Goal: Task Accomplishment & Management: Complete application form

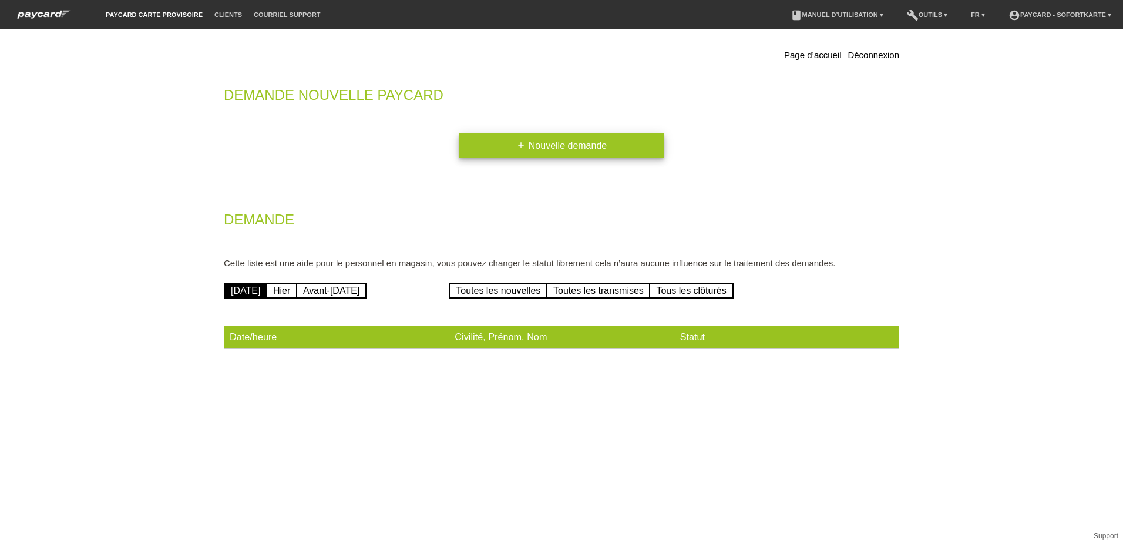
click at [596, 144] on link "add Nouvelle demande" at bounding box center [562, 145] width 206 height 25
click at [234, 376] on div "Page d’accueil Déconnexion Demande nouvelle Paycard add Nouvelle demande Demand…" at bounding box center [561, 203] width 705 height 349
click at [172, 12] on link "paycard carte provisoire" at bounding box center [154, 14] width 109 height 7
click at [250, 291] on link "[DATE]" at bounding box center [245, 290] width 43 height 15
drag, startPoint x: 316, startPoint y: 328, endPoint x: 304, endPoint y: 333, distance: 12.9
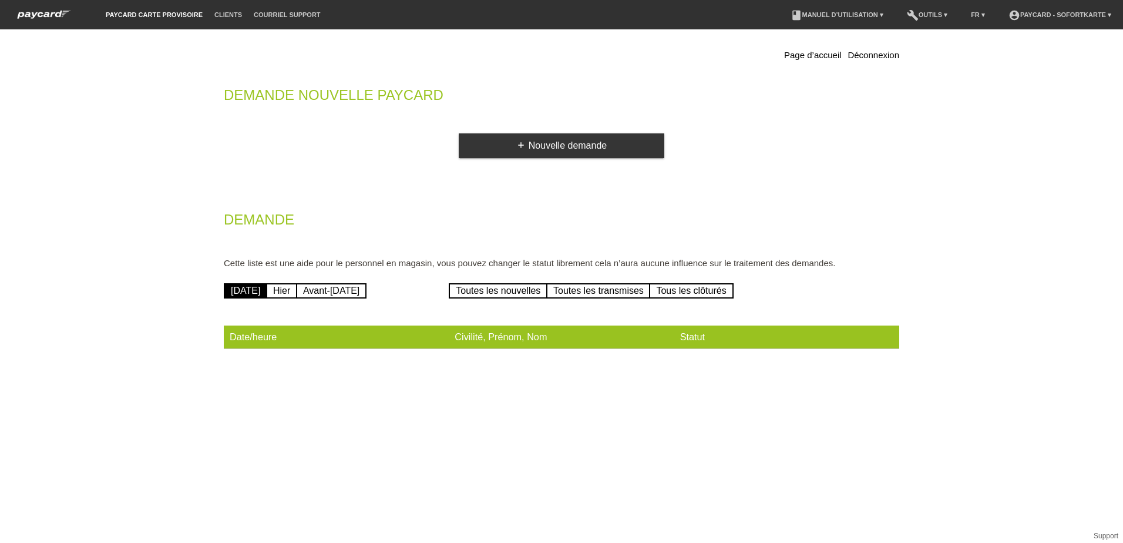
click at [313, 330] on th "Date/heure" at bounding box center [336, 337] width 225 height 24
click at [241, 342] on th "Date/heure" at bounding box center [336, 337] width 225 height 24
click at [240, 337] on th "Date/heure" at bounding box center [336, 337] width 225 height 24
click at [303, 337] on th "Date/heure" at bounding box center [336, 337] width 225 height 24
click at [231, 359] on div "Page d’accueil Déconnexion Demande nouvelle Paycard add Nouvelle demande Demand…" at bounding box center [561, 200] width 693 height 331
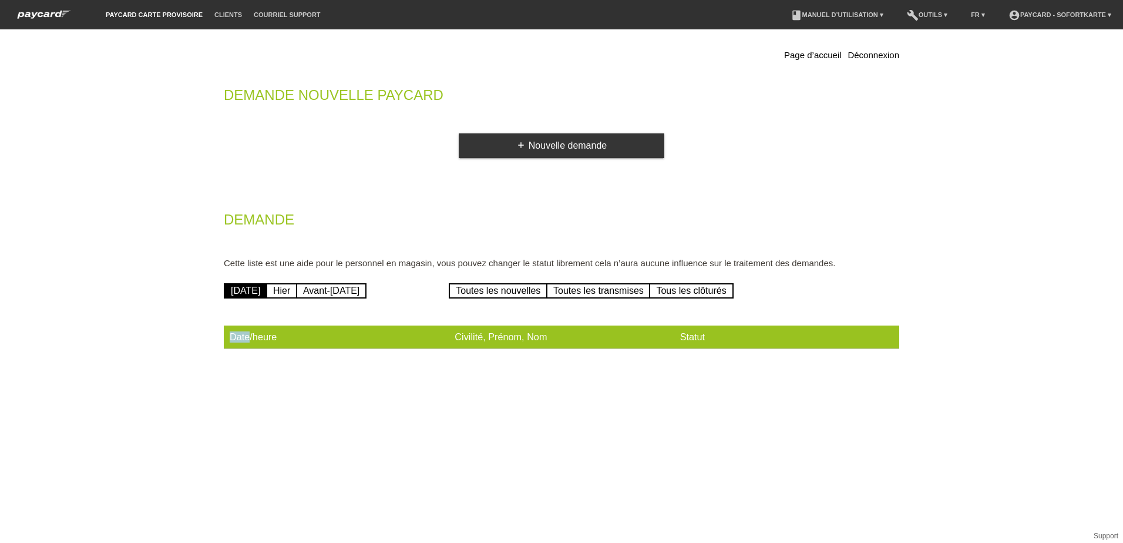
click at [231, 359] on div "Page d’accueil Déconnexion Demande nouvelle Paycard add Nouvelle demande Demand…" at bounding box center [561, 200] width 693 height 331
drag, startPoint x: 231, startPoint y: 359, endPoint x: 290, endPoint y: 437, distance: 97.4
click at [290, 378] on html "paycard carte provisoire Clients Courriel Support menu account_circle paycard -…" at bounding box center [561, 189] width 1123 height 378
click at [1103, 183] on div "Page d’accueil Déconnexion Demande nouvelle Paycard add Nouvelle demande Demand…" at bounding box center [561, 203] width 1123 height 349
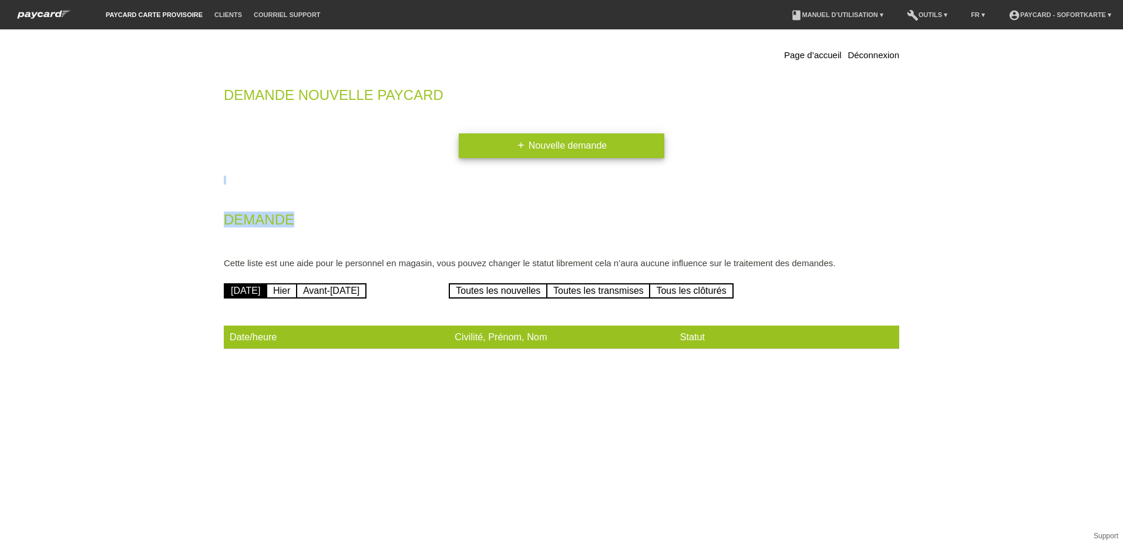
click at [566, 146] on link "add Nouvelle demande" at bounding box center [562, 145] width 206 height 25
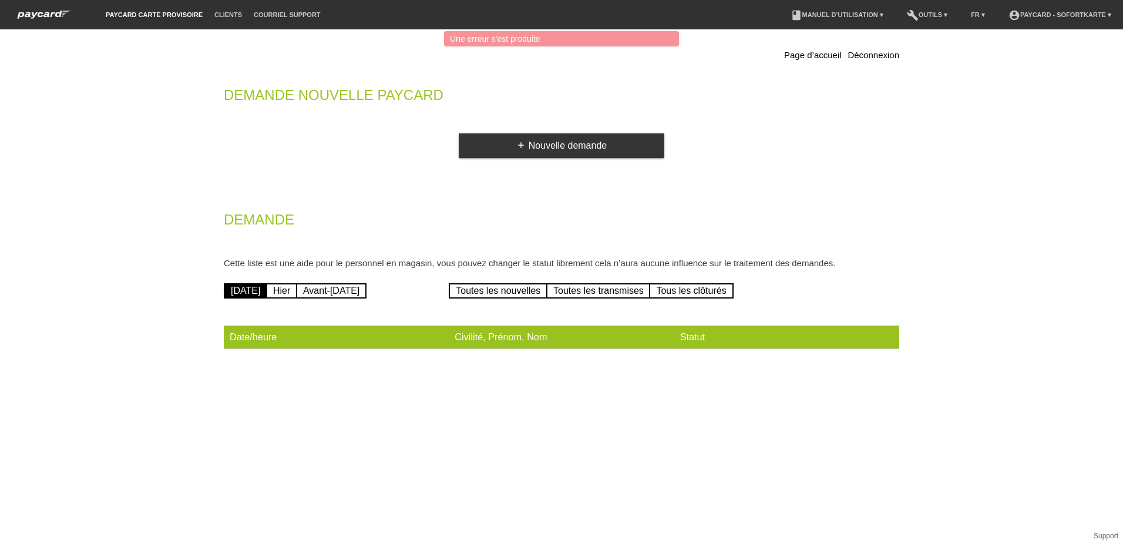
drag, startPoint x: 538, startPoint y: 206, endPoint x: 540, endPoint y: 195, distance: 10.7
click at [539, 200] on div "Page d’accueil Déconnexion Demande nouvelle Paycard add Nouvelle demande Demand…" at bounding box center [561, 200] width 693 height 331
click at [0, 333] on html "Une erreur s'est produite paycard carte provisoire Clients Courriel Support men…" at bounding box center [561, 189] width 1123 height 378
click at [250, 295] on link "[DATE]" at bounding box center [245, 290] width 43 height 15
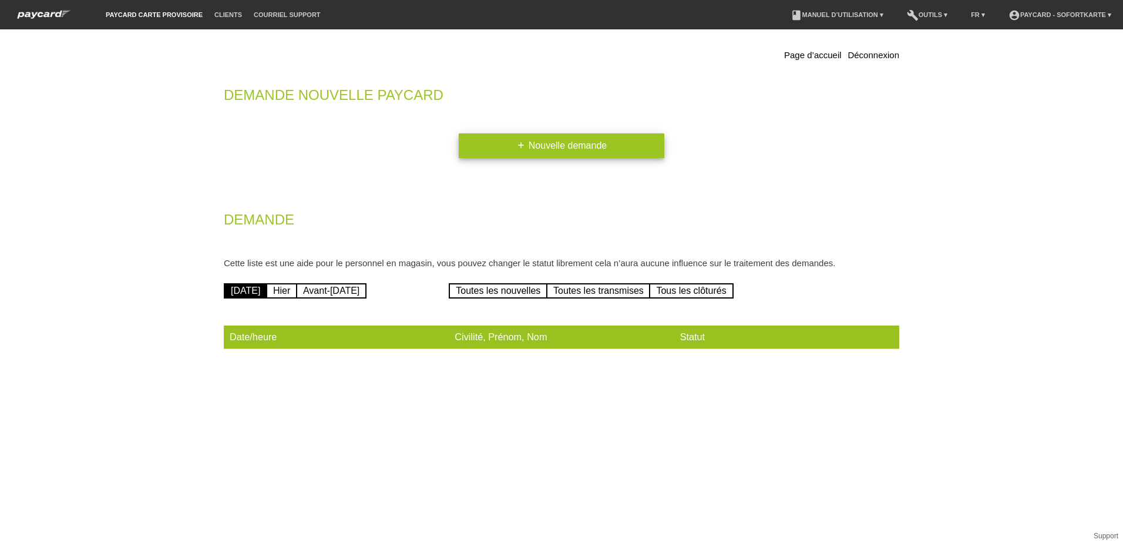
click at [517, 146] on icon "add" at bounding box center [520, 144] width 9 height 9
click at [518, 147] on icon "add" at bounding box center [520, 144] width 9 height 9
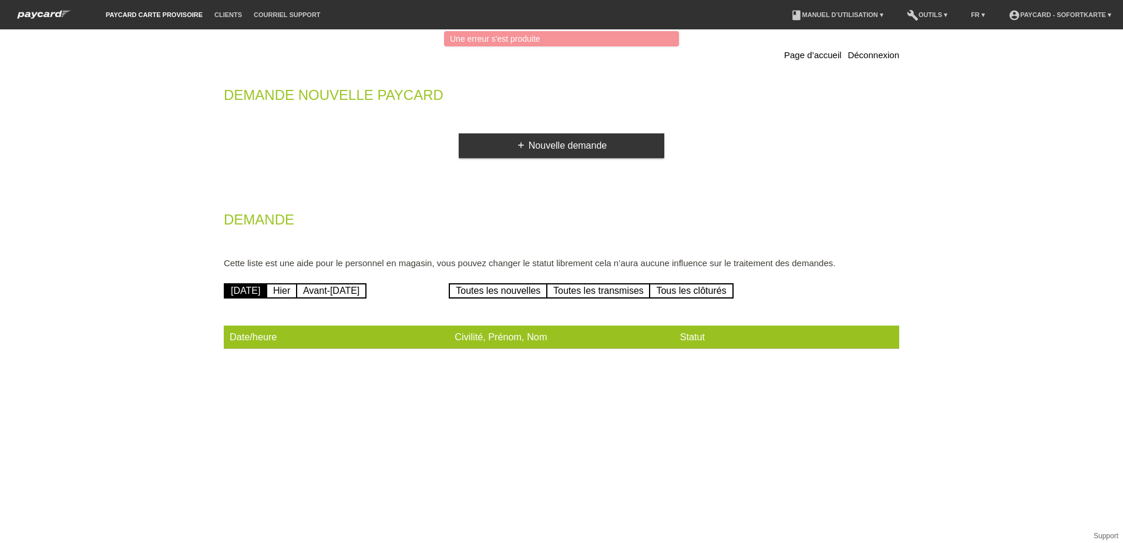
click at [259, 378] on html "Une erreur s'est produite paycard carte provisoire Clients Courriel Support men…" at bounding box center [561, 189] width 1123 height 378
click at [286, 341] on th "Date/heure" at bounding box center [336, 337] width 225 height 24
click at [169, 14] on link "paycard carte provisoire" at bounding box center [154, 14] width 109 height 7
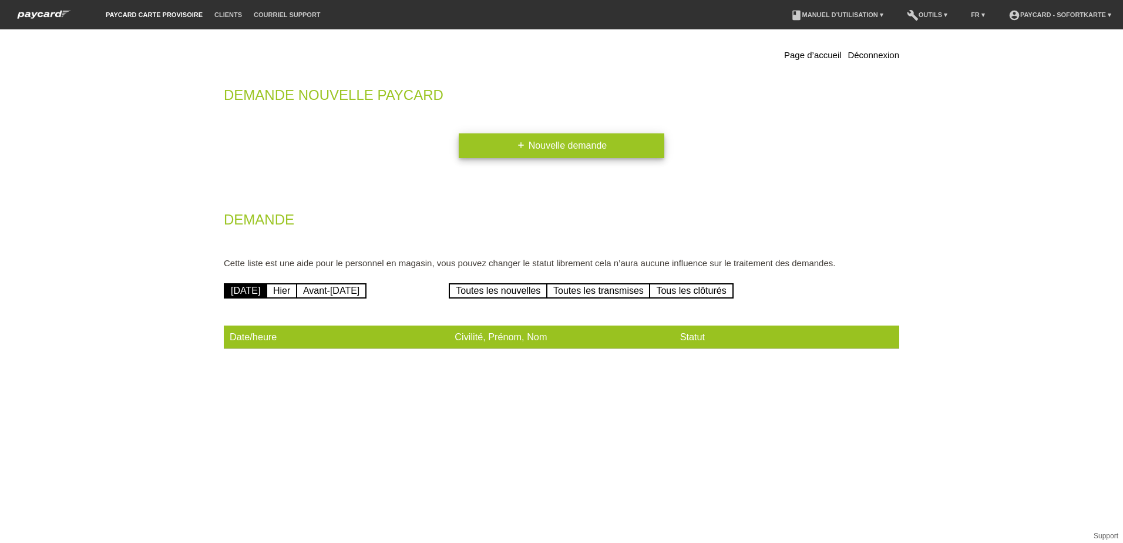
click at [538, 150] on link "add Nouvelle demande" at bounding box center [562, 145] width 206 height 25
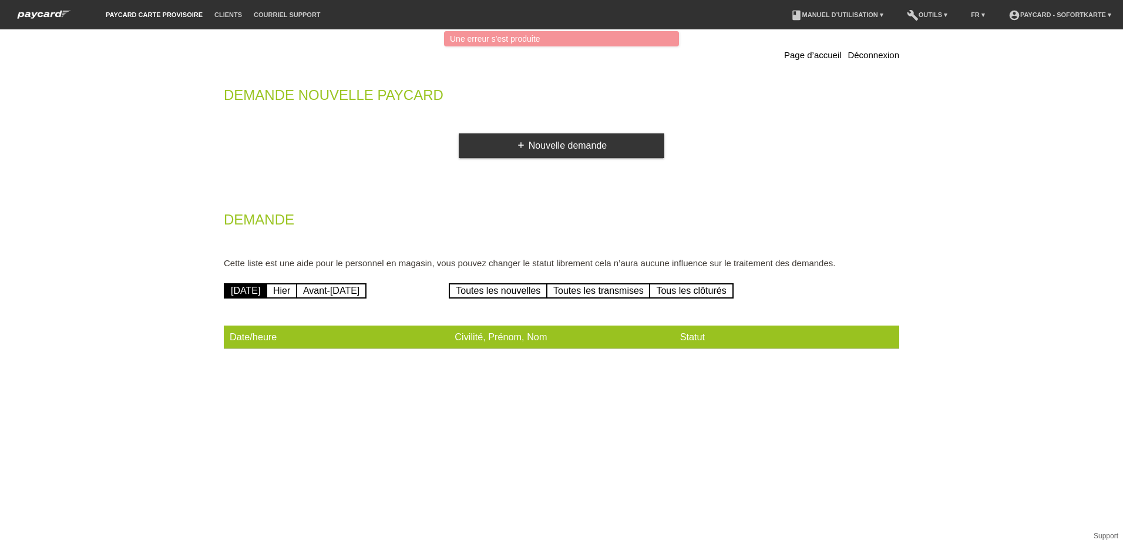
click at [305, 337] on th "Date/heure" at bounding box center [336, 337] width 225 height 24
click at [513, 43] on div "Une erreur s'est produite" at bounding box center [561, 38] width 235 height 15
click at [131, 14] on link "paycard carte provisoire" at bounding box center [154, 14] width 109 height 7
click at [290, 16] on link "Courriel Support" at bounding box center [287, 14] width 78 height 7
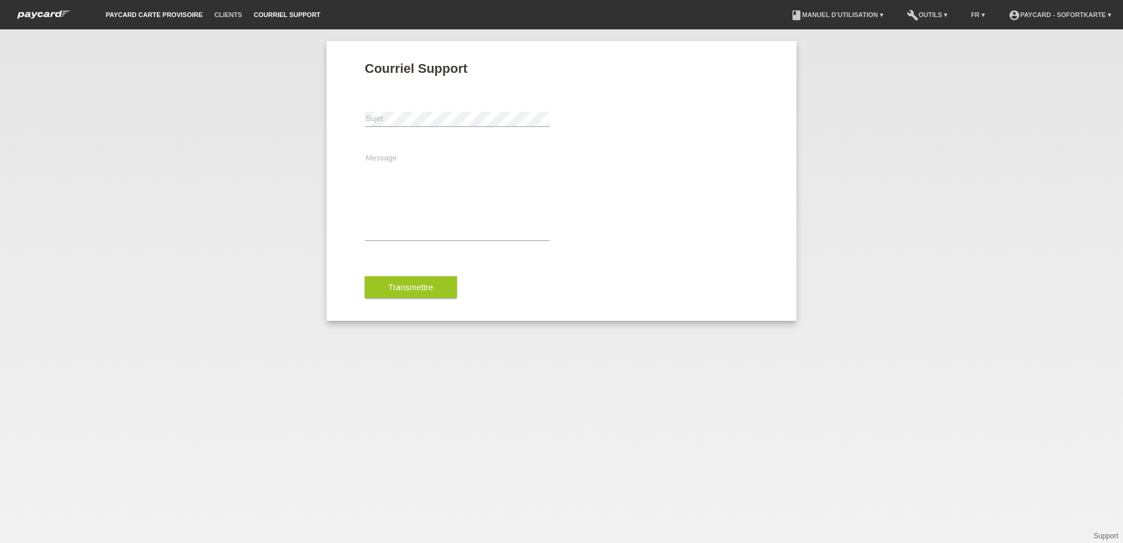
click at [129, 12] on link "paycard carte provisoire" at bounding box center [154, 14] width 109 height 7
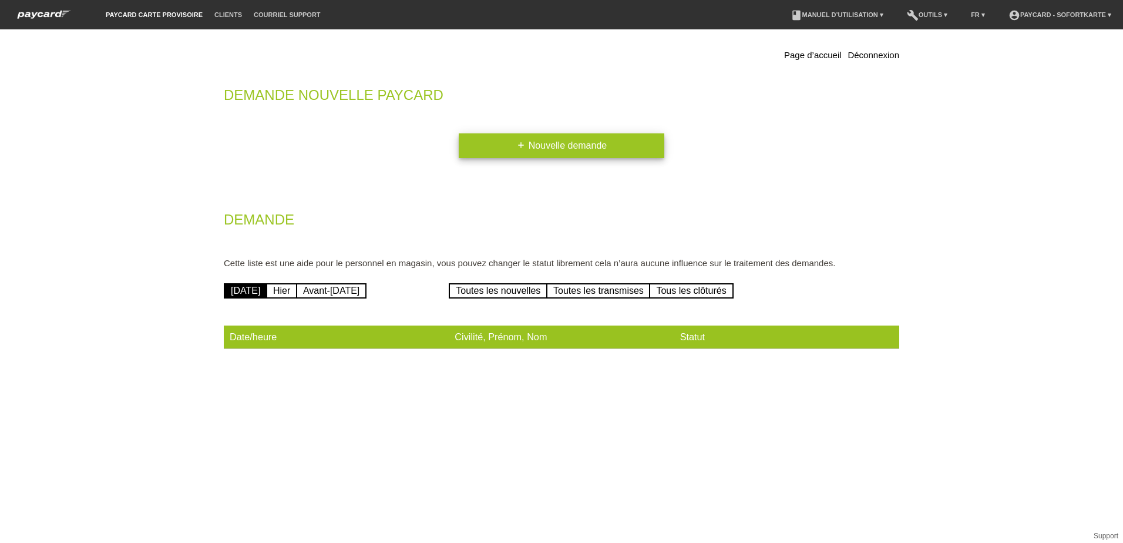
click at [518, 144] on icon "add" at bounding box center [520, 144] width 9 height 9
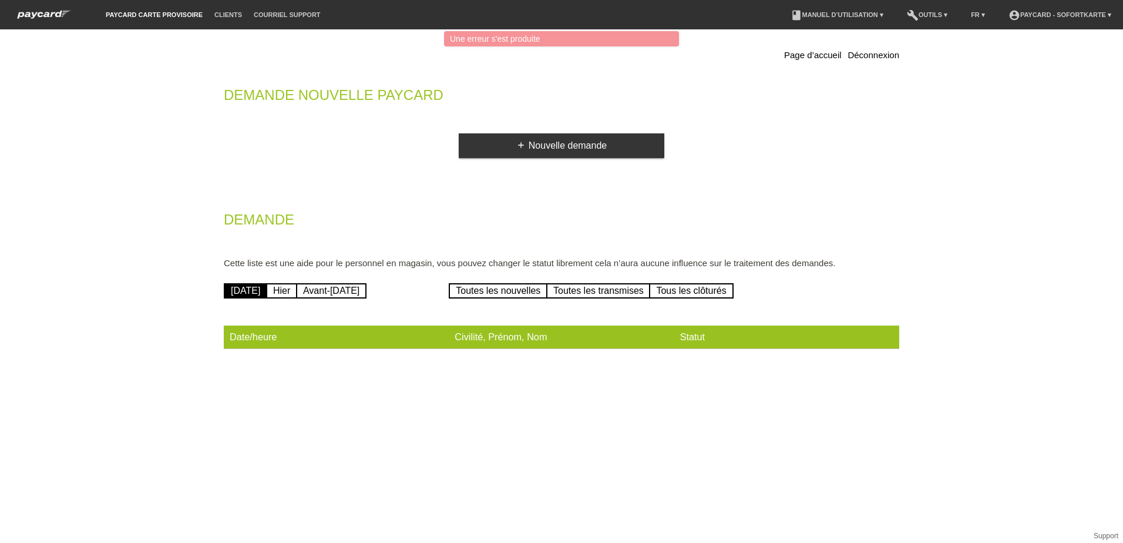
click at [516, 196] on div "Page d’accueil Déconnexion Demande nouvelle Paycard add Nouvelle demande Demand…" at bounding box center [561, 200] width 693 height 331
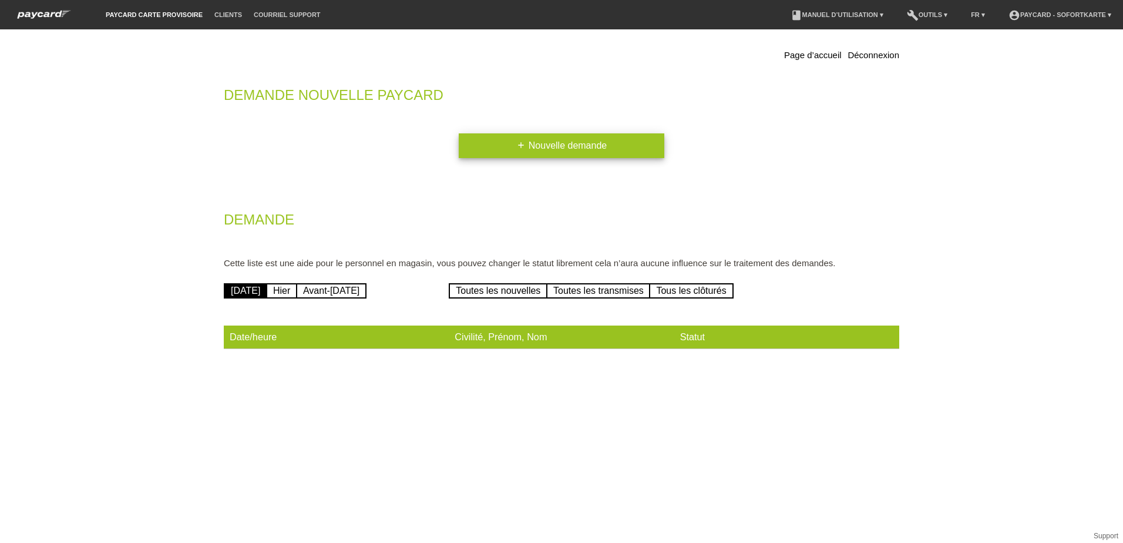
click at [542, 146] on link "add Nouvelle demande" at bounding box center [562, 145] width 206 height 25
click at [129, 19] on li "paycard carte provisoire" at bounding box center [154, 15] width 109 height 30
